Goal: Use online tool/utility

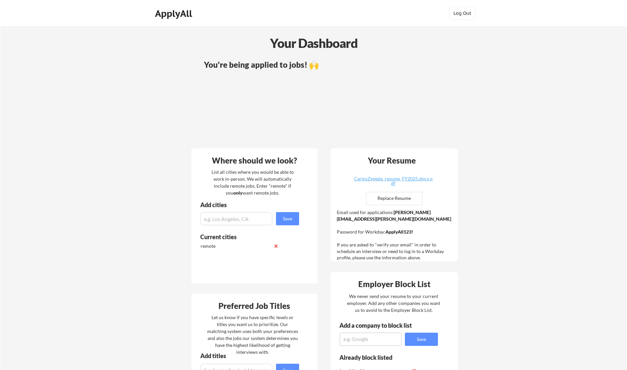
scroll to position [36, 0]
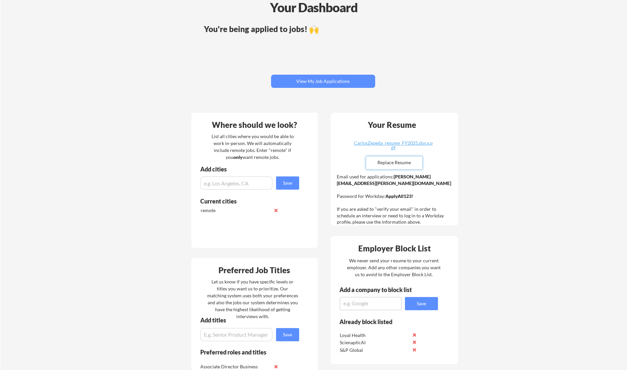
click at [397, 163] on input "file" at bounding box center [394, 163] width 56 height 13
click at [386, 162] on input "file" at bounding box center [394, 163] width 56 height 13
type input "C:\fakepath\CarlosZepeda_2025_resume.docx.pdf"
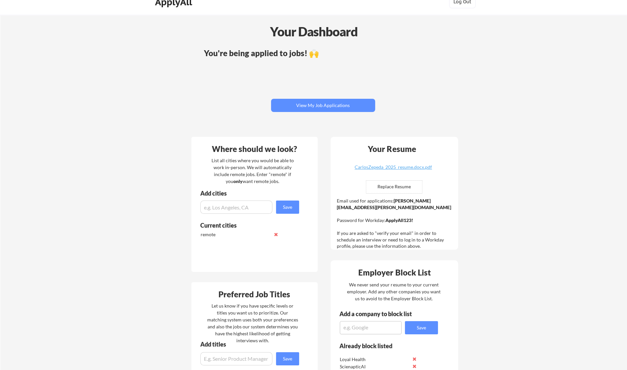
scroll to position [0, 0]
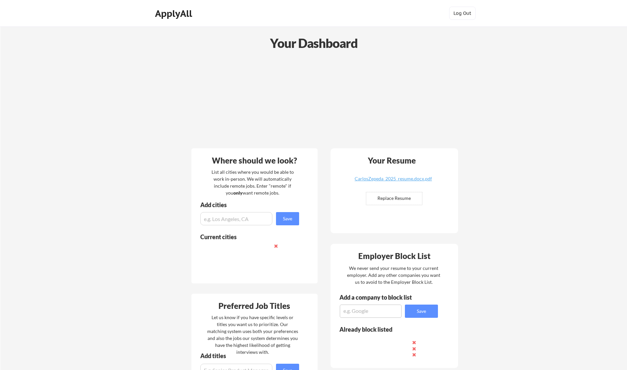
scroll to position [75, 0]
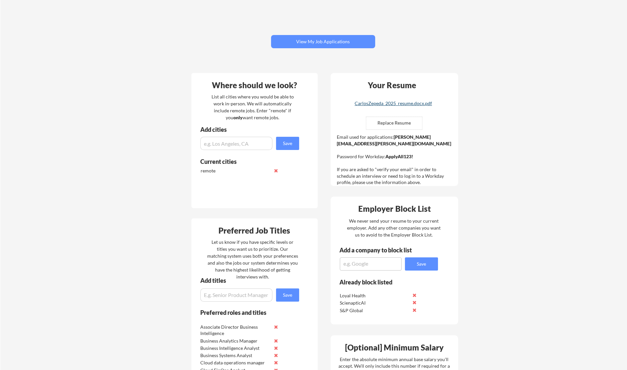
click at [395, 102] on div "CarlosZepeda_2025_resume.docx.pdf" at bounding box center [393, 103] width 79 height 5
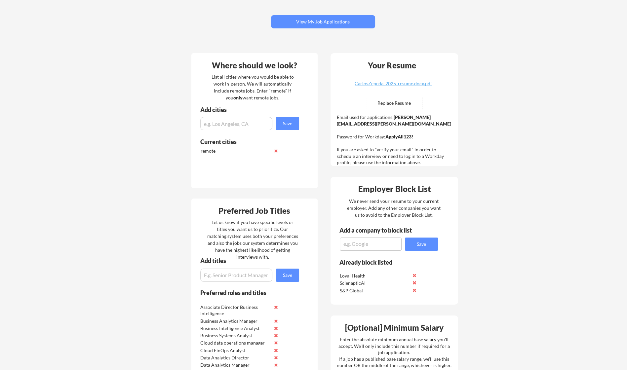
scroll to position [0, 0]
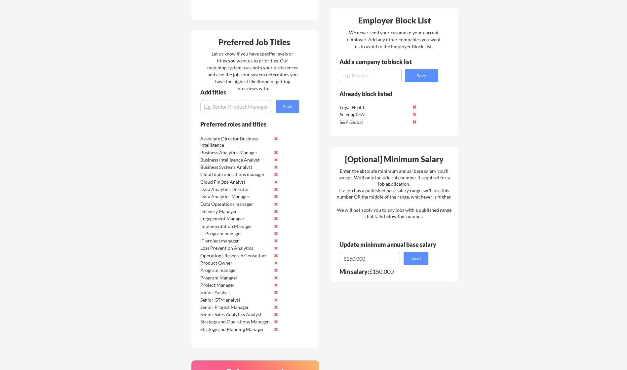
scroll to position [264, 0]
click at [414, 122] on button at bounding box center [414, 121] width 5 height 5
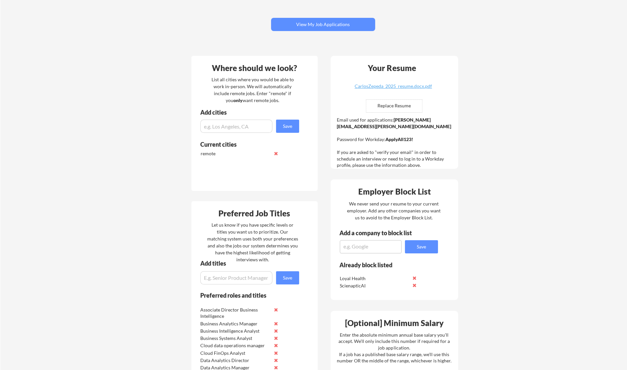
scroll to position [0, 0]
